Goal: Task Accomplishment & Management: Manage account settings

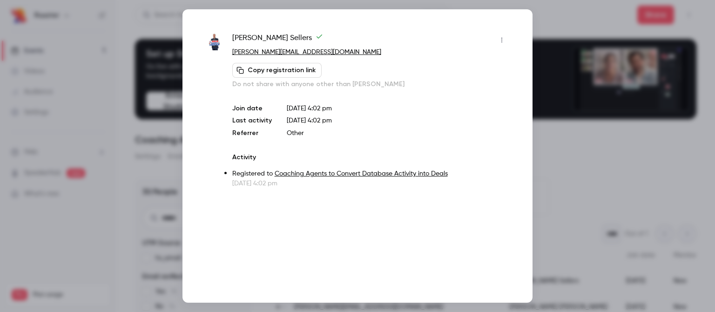
scroll to position [47, 0]
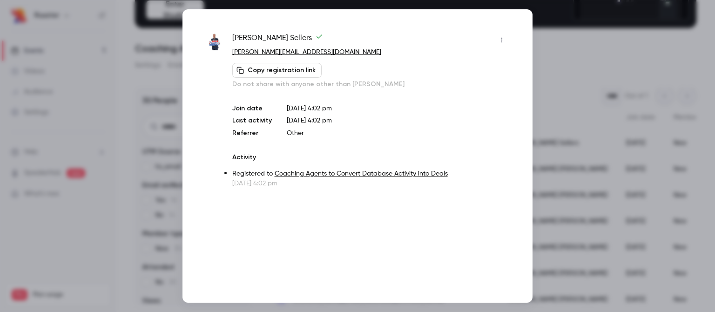
click at [121, 59] on div at bounding box center [357, 156] width 715 height 312
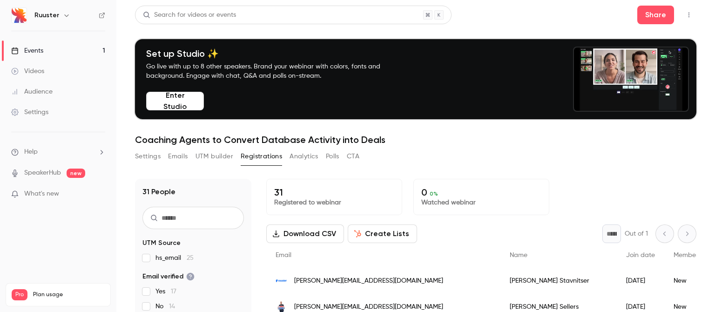
click at [35, 48] on div "Events" at bounding box center [27, 50] width 32 height 9
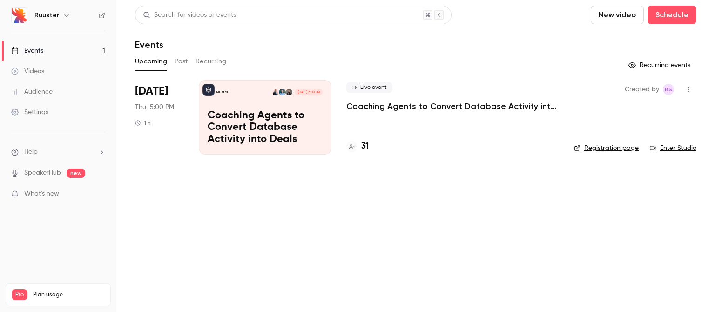
click at [595, 148] on link "Registration page" at bounding box center [606, 147] width 65 height 9
click at [674, 149] on link "Enter Studio" at bounding box center [672, 147] width 47 height 9
click at [693, 89] on button "button" at bounding box center [688, 89] width 15 height 15
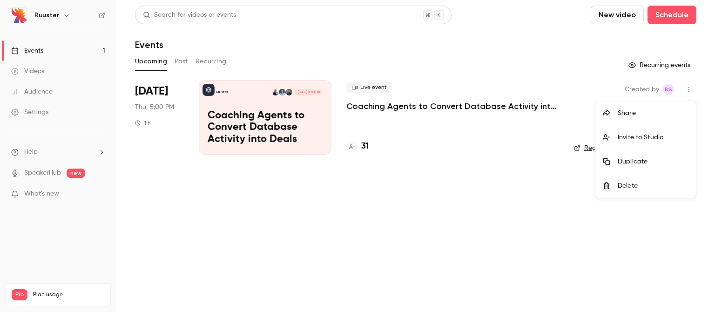
click at [539, 51] on div at bounding box center [357, 156] width 715 height 312
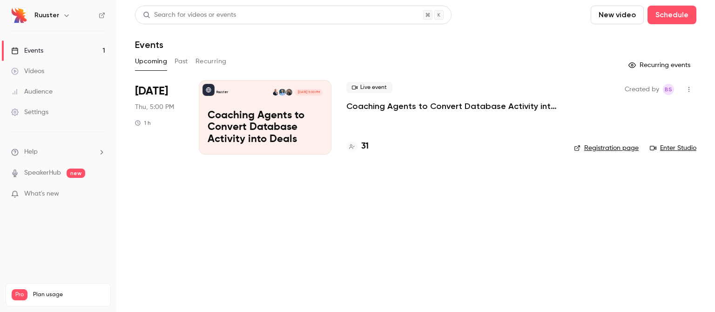
click at [379, 107] on p "Coaching Agents to Convert Database Activity into Deals" at bounding box center [452, 105] width 213 height 11
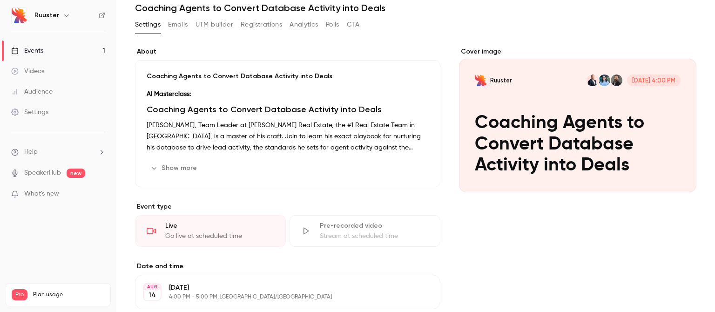
scroll to position [140, 0]
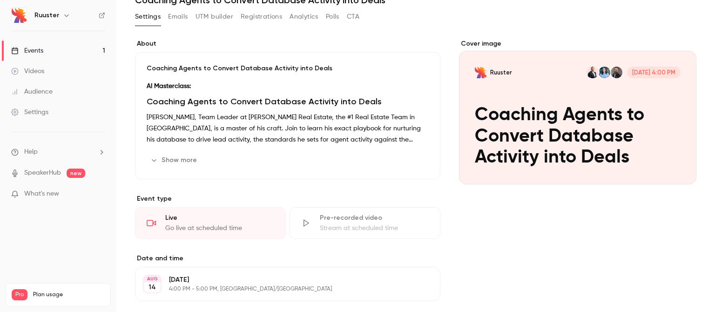
click at [410, 162] on button "Edit" at bounding box center [411, 160] width 34 height 15
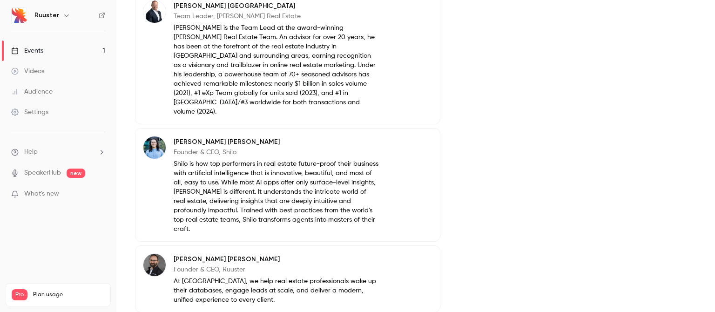
scroll to position [666, 0]
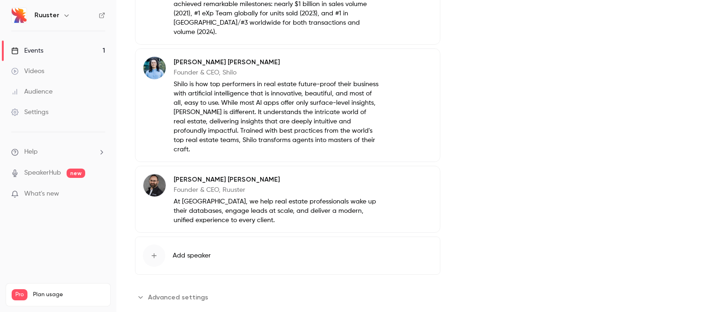
click at [187, 292] on span "Advanced settings" at bounding box center [178, 297] width 60 height 10
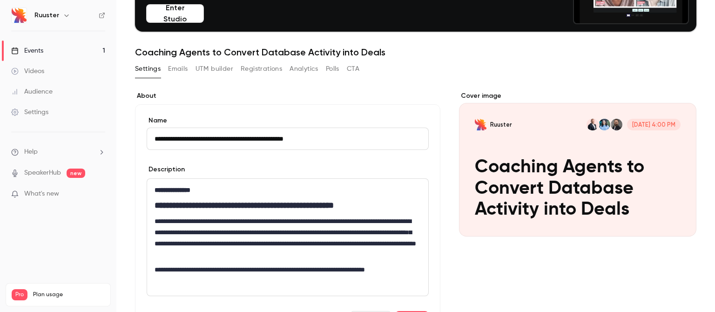
scroll to position [53, 0]
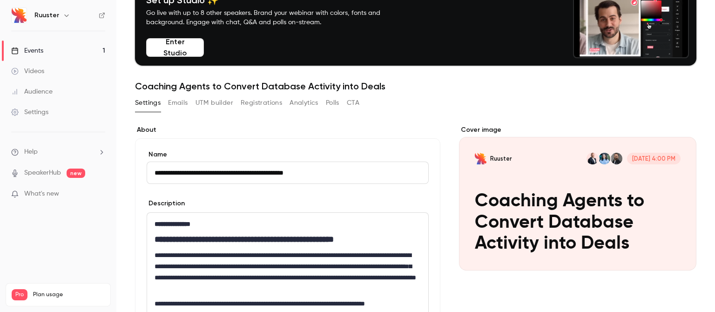
click at [180, 100] on button "Emails" at bounding box center [178, 102] width 20 height 15
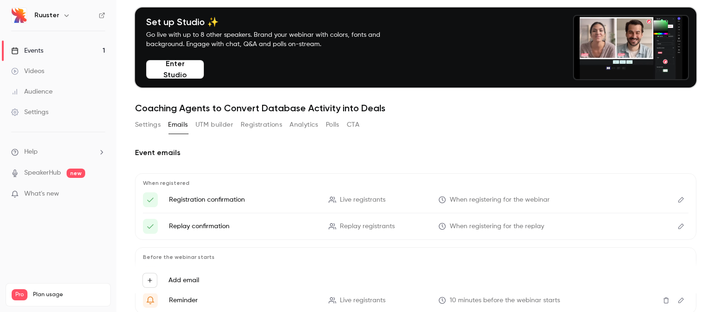
scroll to position [93, 0]
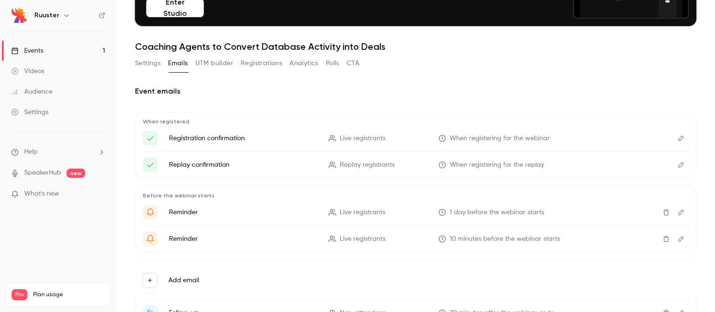
click at [218, 63] on button "UTM builder" at bounding box center [214, 63] width 38 height 15
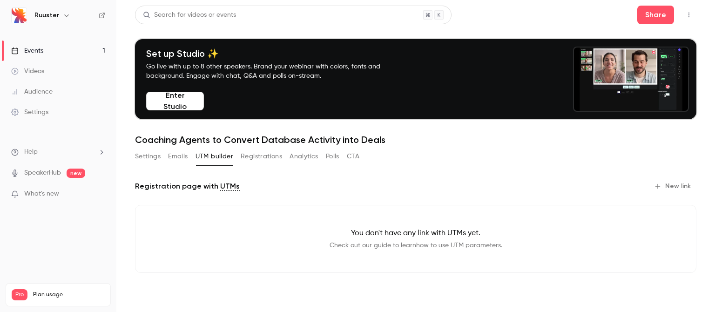
click at [305, 158] on button "Analytics" at bounding box center [303, 156] width 29 height 15
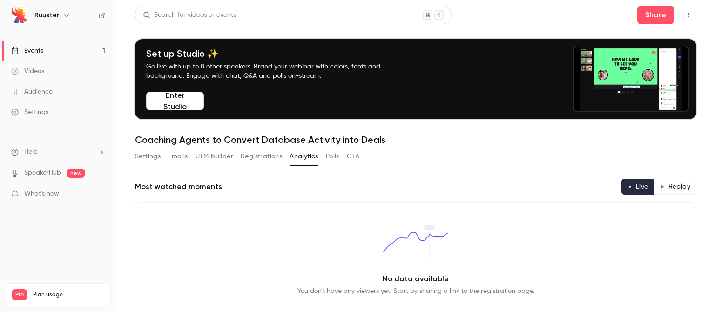
click at [65, 49] on link "Events 1" at bounding box center [58, 50] width 116 height 20
